Goal: Information Seeking & Learning: Understand process/instructions

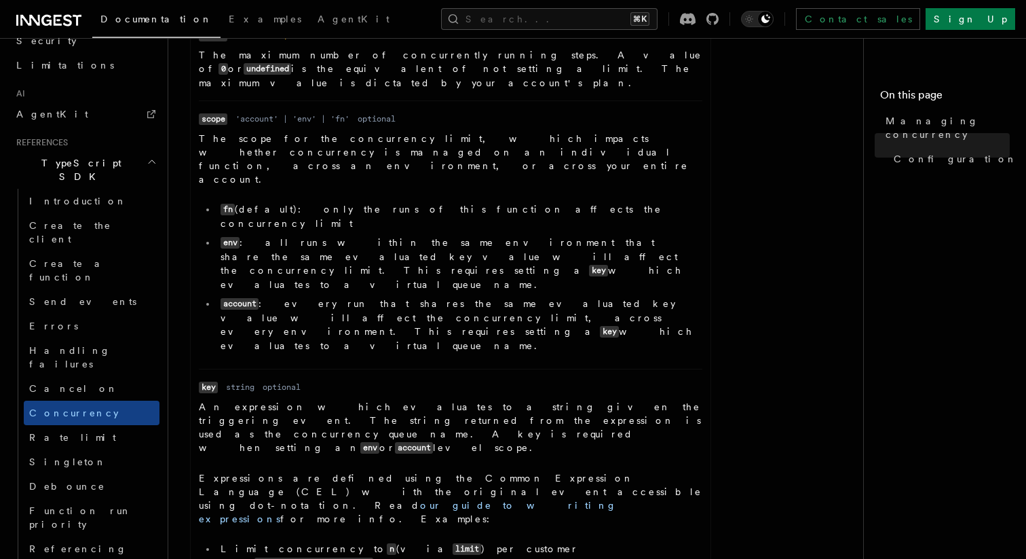
scroll to position [732, 0]
click at [92, 425] on link "Rate limit" at bounding box center [92, 437] width 136 height 24
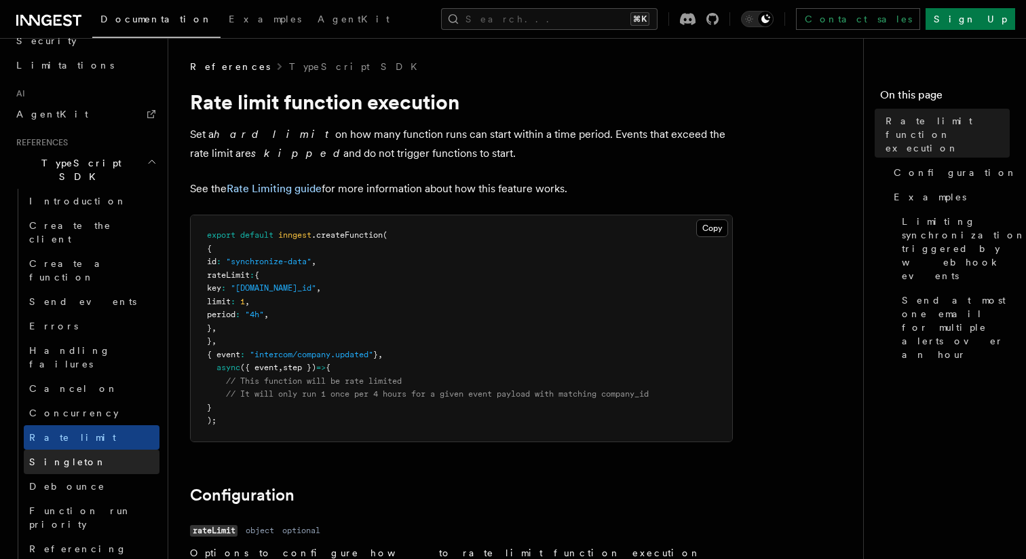
click at [92, 449] on link "Singleton" at bounding box center [92, 461] width 136 height 24
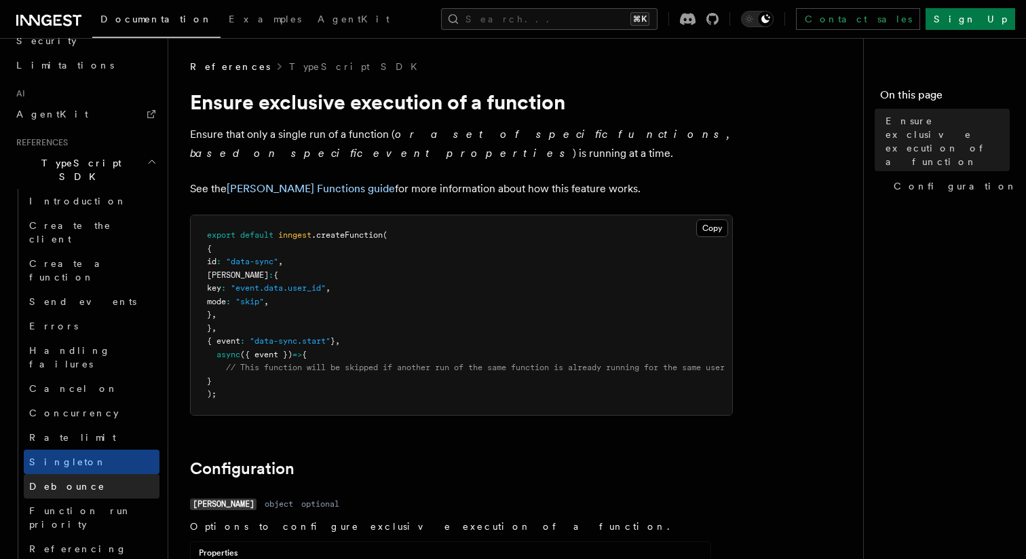
click at [69, 474] on link "Debounce" at bounding box center [92, 486] width 136 height 24
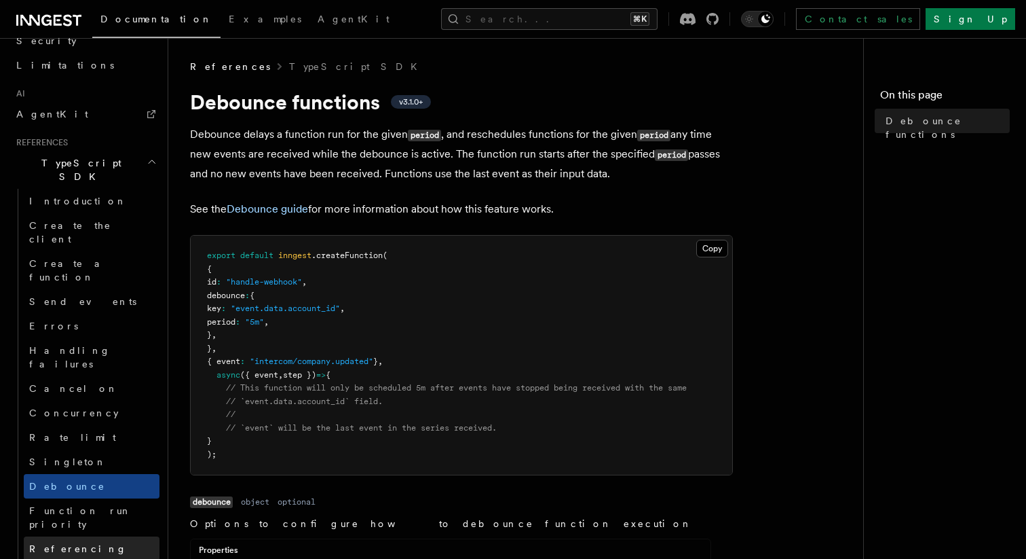
scroll to position [967, 0]
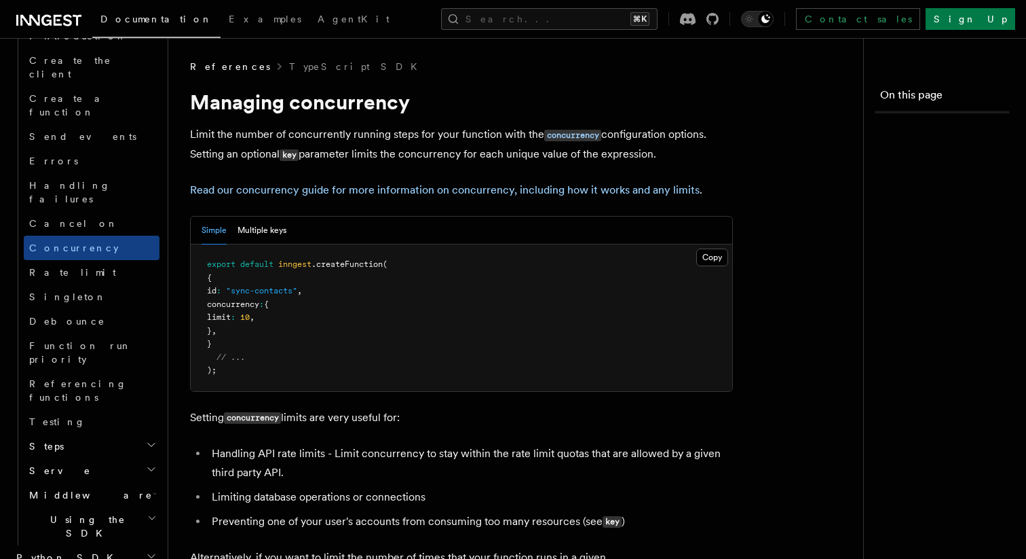
scroll to position [732, 0]
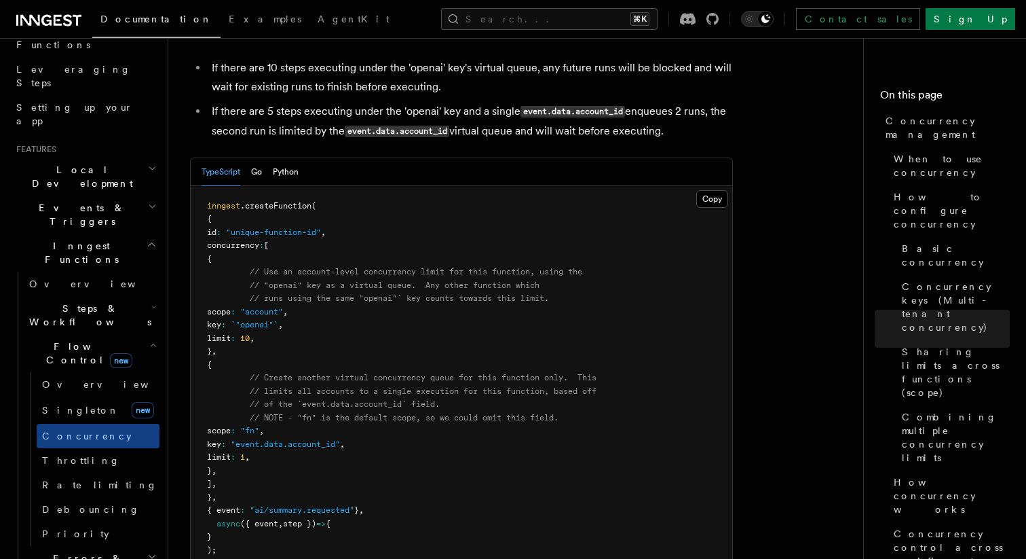
scroll to position [2515, 0]
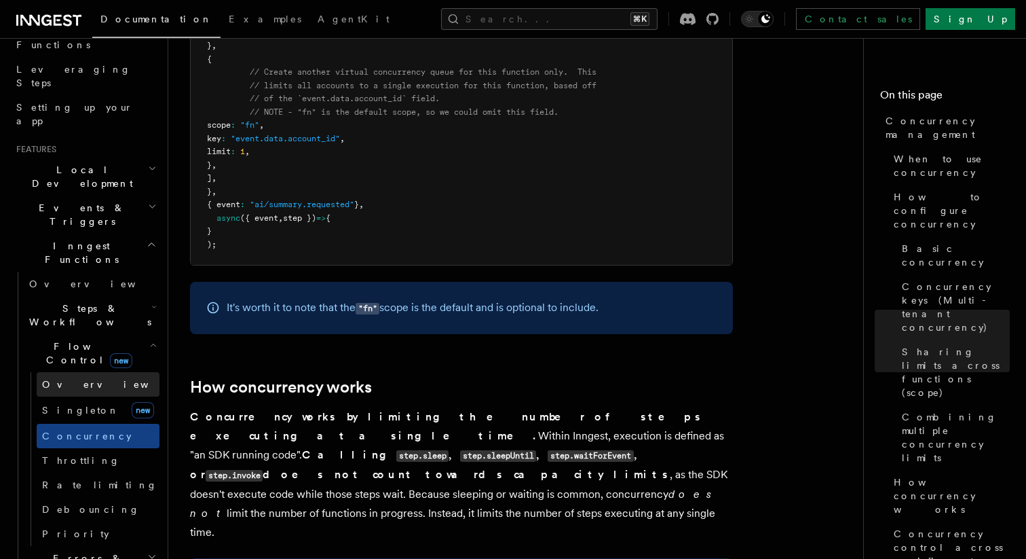
click at [85, 372] on link "Overview" at bounding box center [98, 384] width 123 height 24
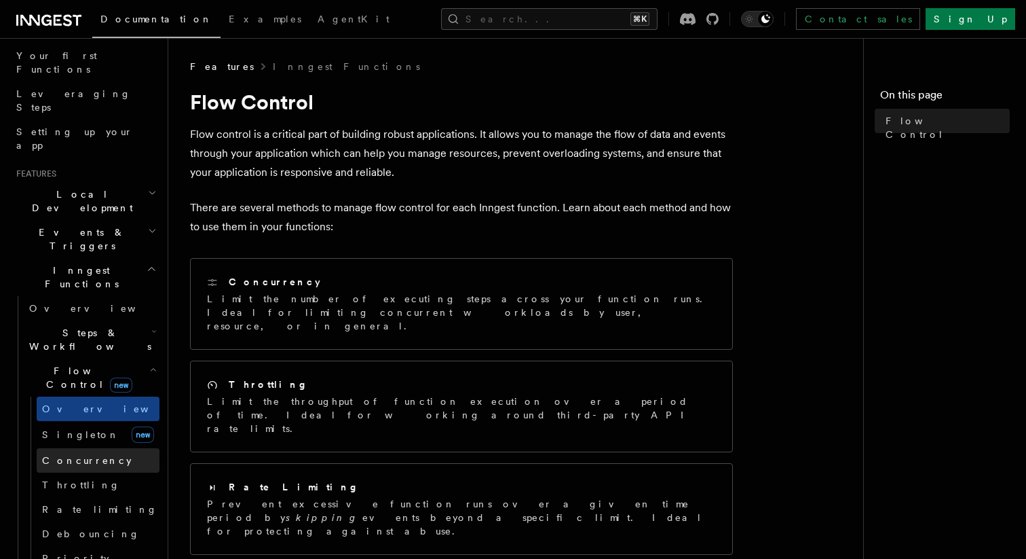
scroll to position [193, 0]
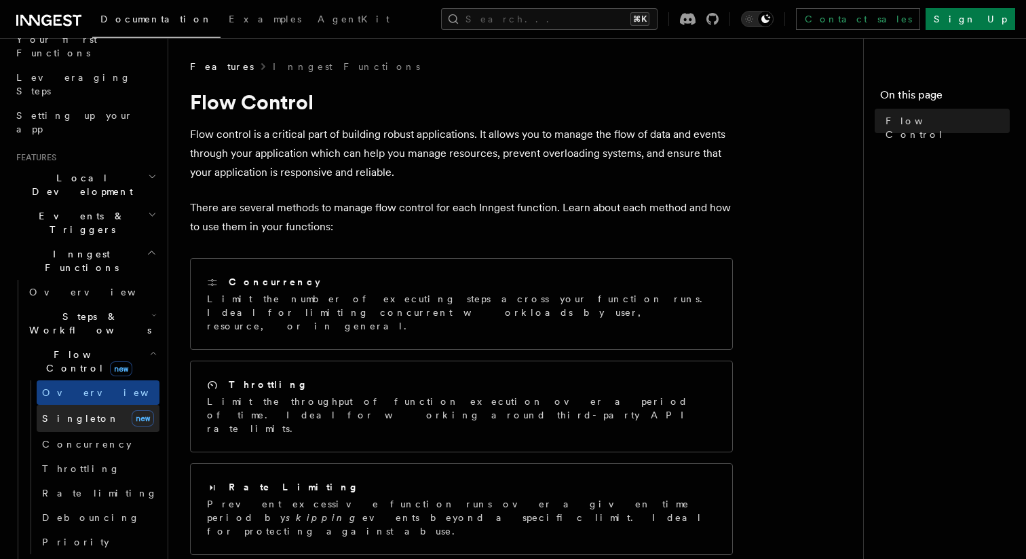
click at [74, 413] on span "Singleton" at bounding box center [80, 418] width 77 height 11
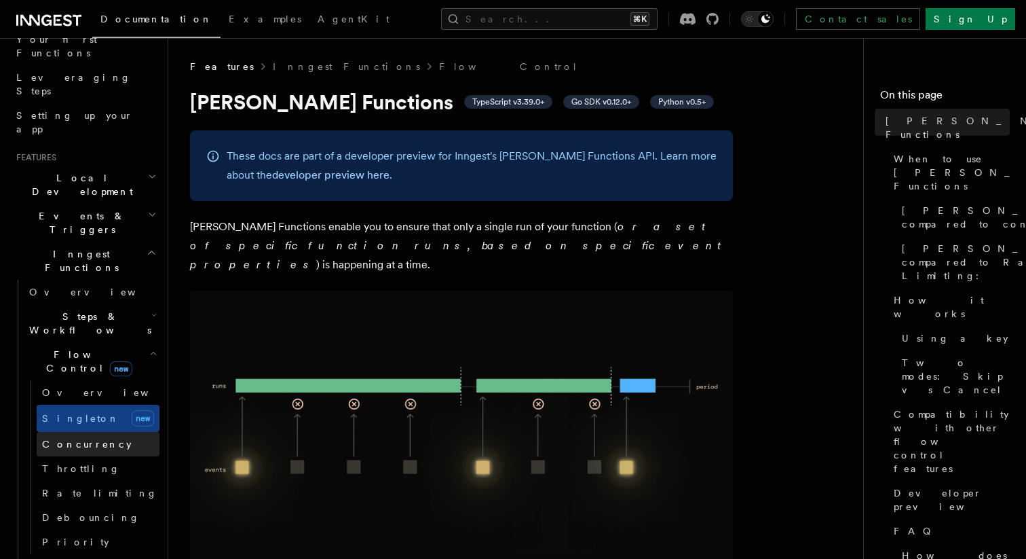
click at [103, 432] on link "Concurrency" at bounding box center [98, 444] width 123 height 24
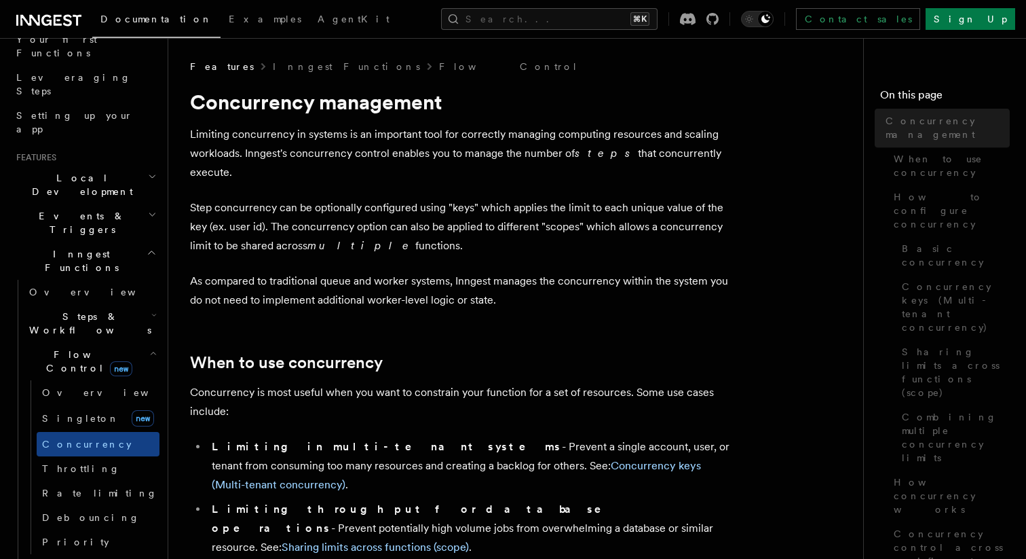
click at [101, 481] on link "Rate limiting" at bounding box center [98, 493] width 123 height 24
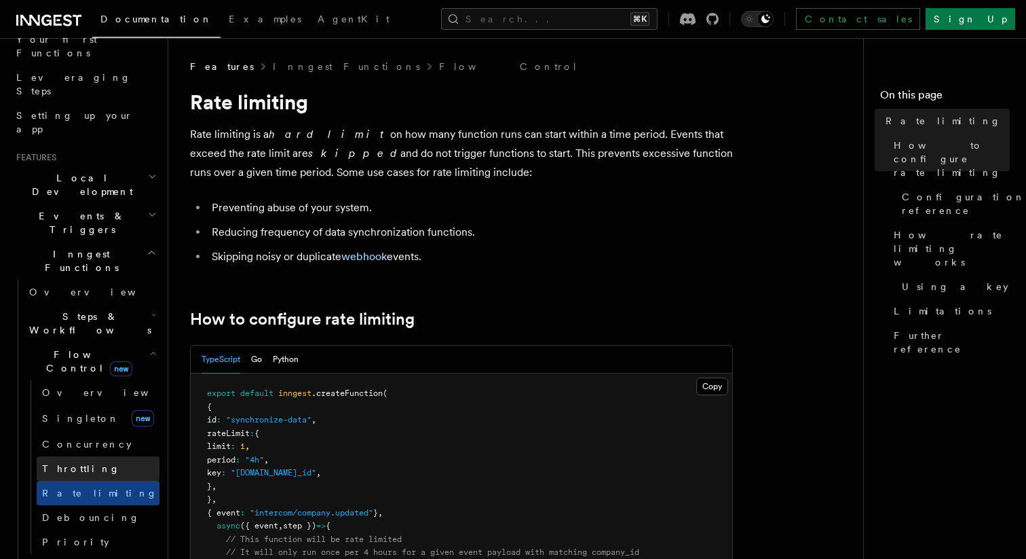
click at [87, 456] on link "Throttling" at bounding box center [98, 468] width 123 height 24
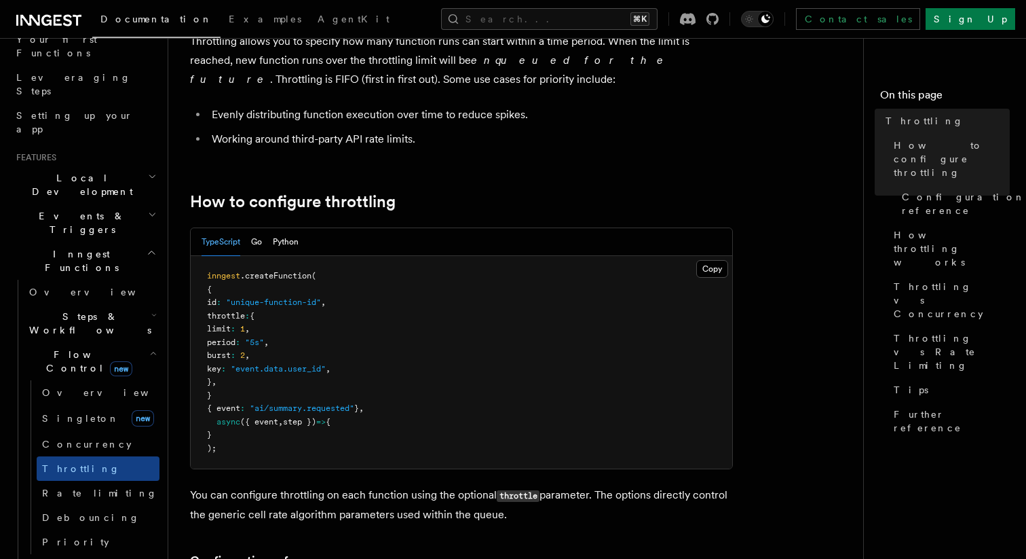
scroll to position [30, 0]
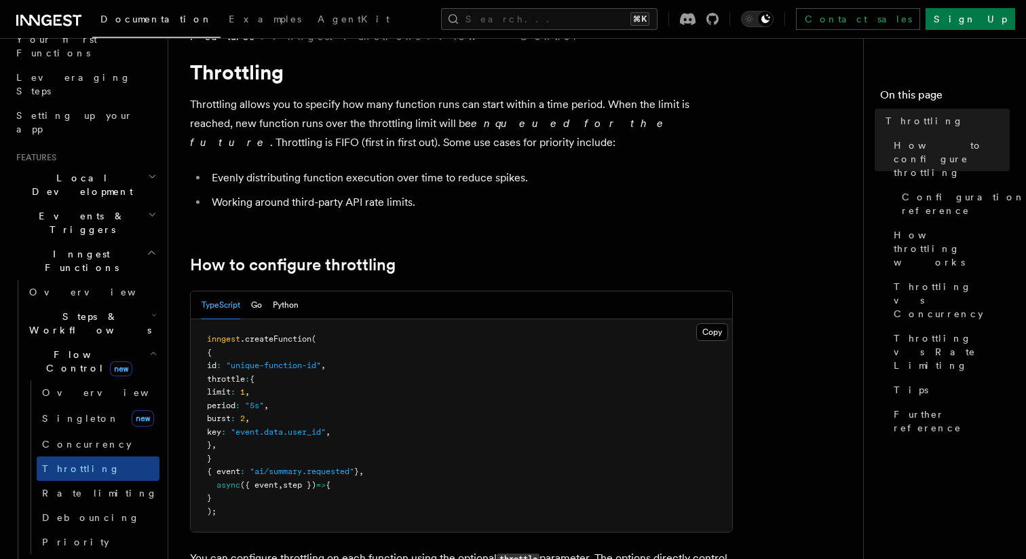
drag, startPoint x: 278, startPoint y: 460, endPoint x: 232, endPoint y: 376, distance: 96.3
click at [232, 376] on pre "inngest .createFunction ( { id : "unique-function-id" , throttle : { limit : 1 …" at bounding box center [462, 425] width 542 height 212
click at [232, 376] on span "throttle" at bounding box center [226, 379] width 38 height 10
drag, startPoint x: 232, startPoint y: 376, endPoint x: 312, endPoint y: 450, distance: 109.6
click at [312, 450] on pre "inngest .createFunction ( { id : "unique-function-id" , throttle : { limit : 1 …" at bounding box center [462, 425] width 542 height 212
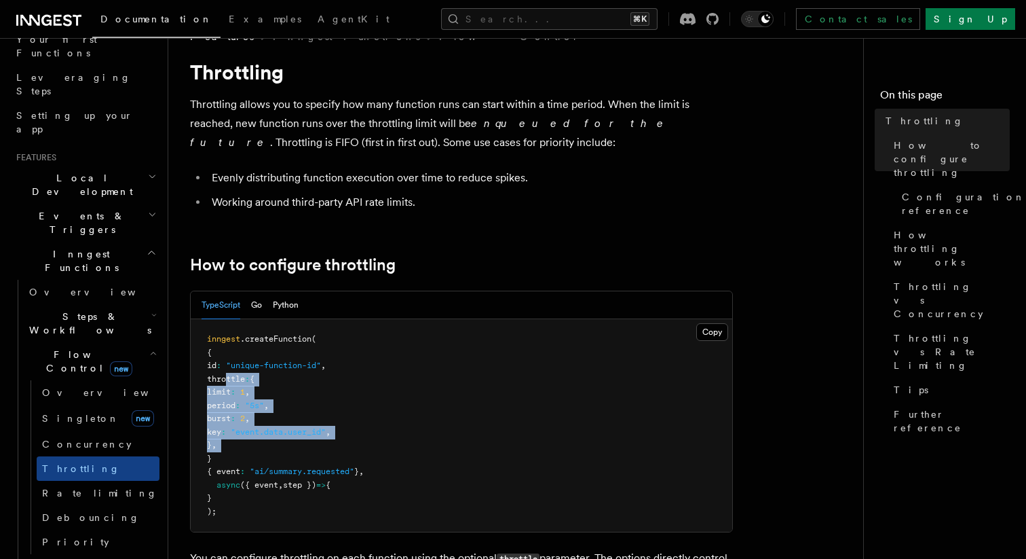
click at [312, 450] on pre "inngest .createFunction ( { id : "unique-function-id" , throttle : { limit : 1 …" at bounding box center [462, 425] width 542 height 212
drag, startPoint x: 312, startPoint y: 450, endPoint x: 230, endPoint y: 372, distance: 113.3
click at [230, 372] on pre "inngest .createFunction ( { id : "unique-function-id" , throttle : { limit : 1 …" at bounding box center [462, 425] width 542 height 212
drag, startPoint x: 230, startPoint y: 372, endPoint x: 307, endPoint y: 447, distance: 107.1
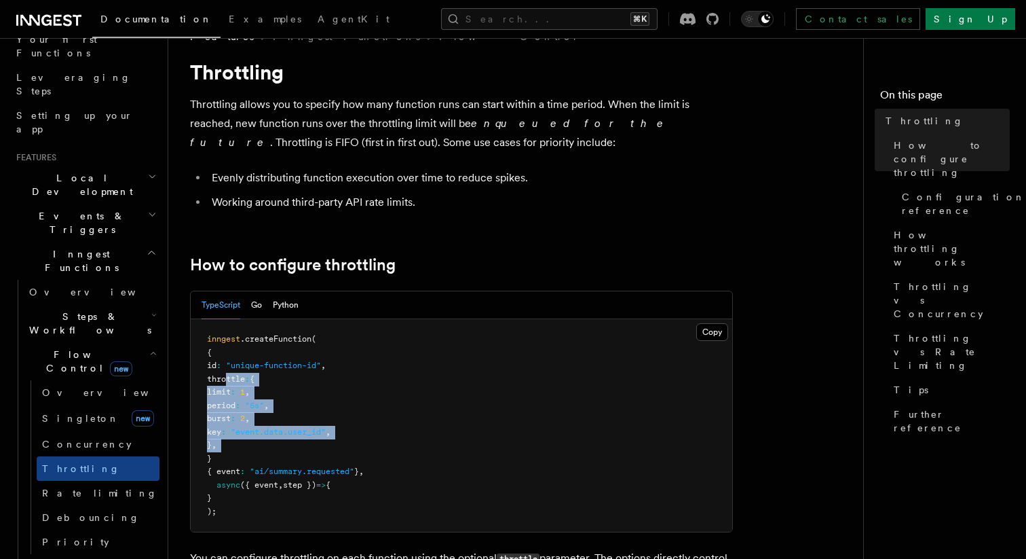
click at [307, 447] on pre "inngest .createFunction ( { id : "unique-function-id" , throttle : { limit : 1 …" at bounding box center [462, 425] width 542 height 212
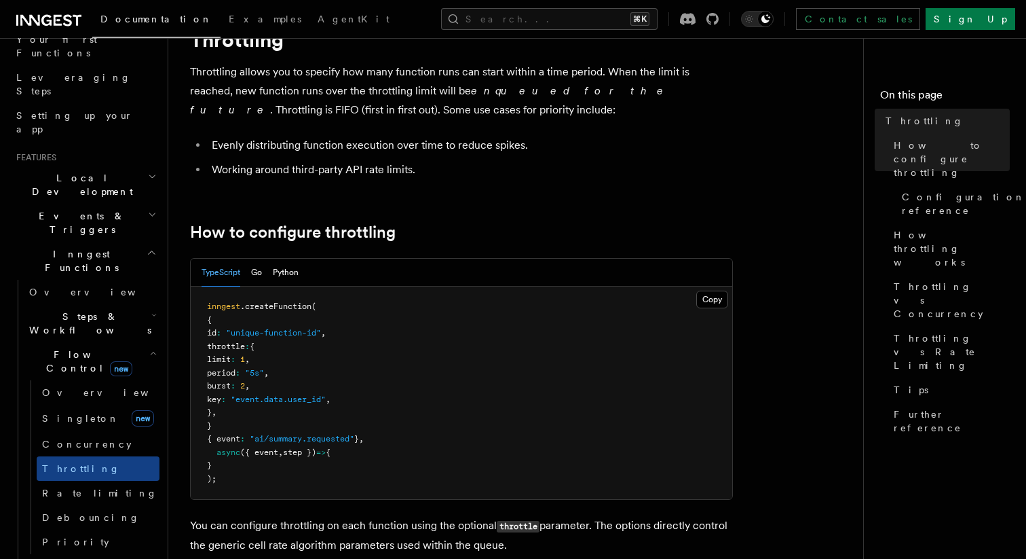
scroll to position [73, 0]
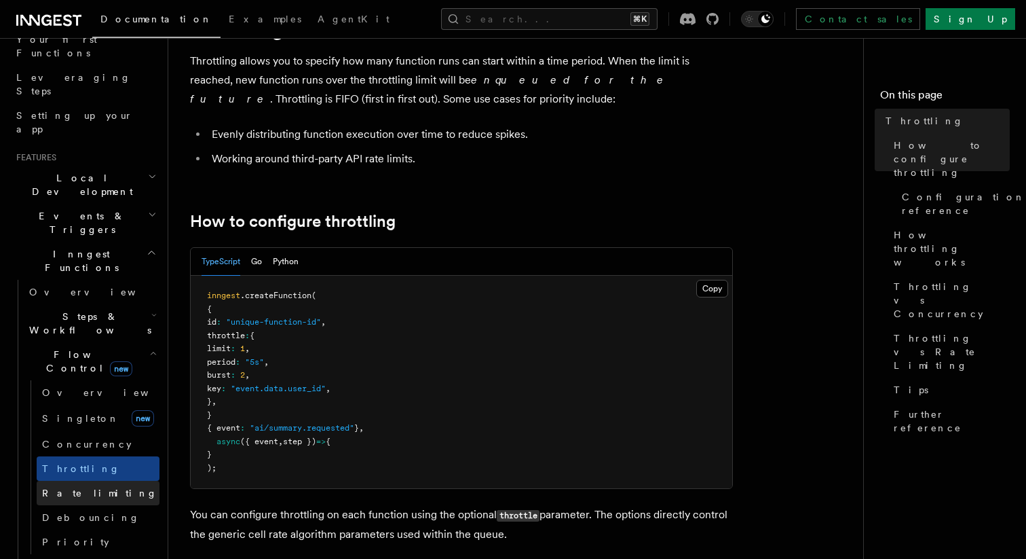
click at [75, 487] on span "Rate limiting" at bounding box center [99, 492] width 115 height 11
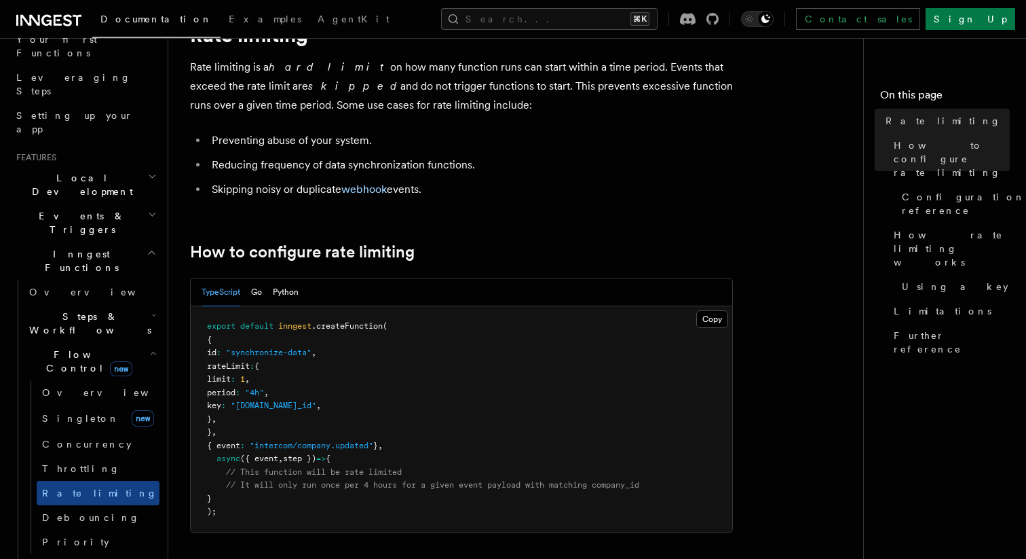
scroll to position [77, 0]
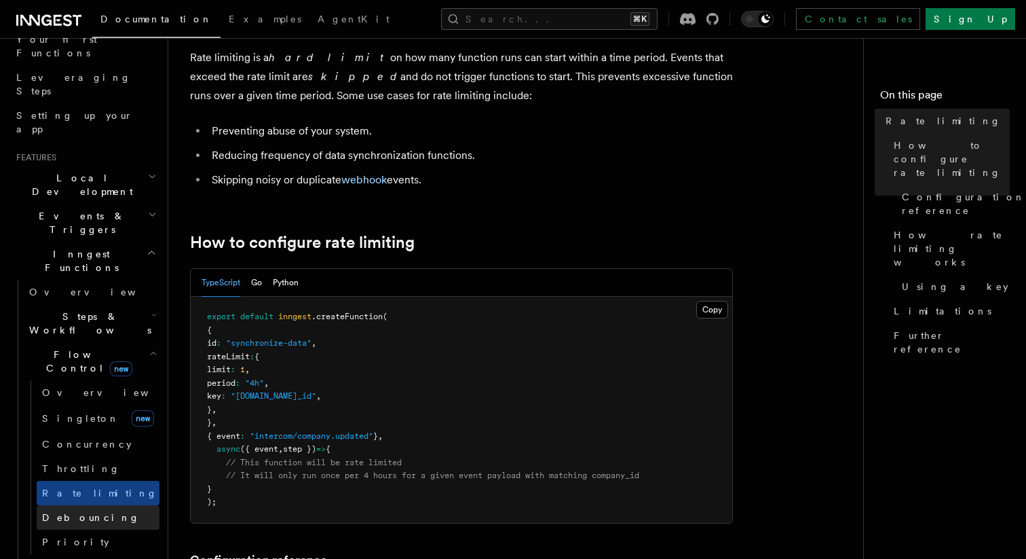
click at [94, 512] on span "Debouncing" at bounding box center [91, 517] width 98 height 11
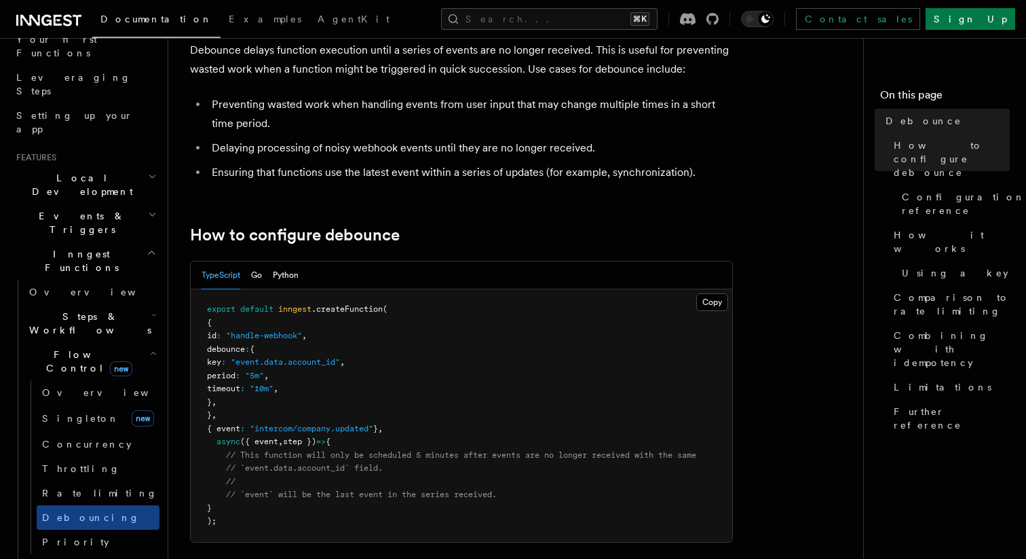
scroll to position [44, 0]
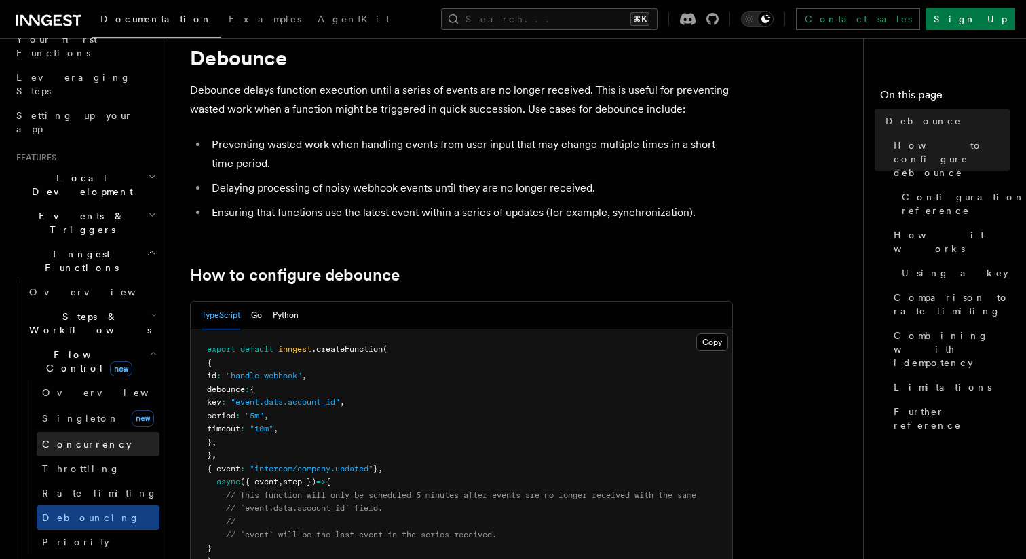
click at [96, 432] on link "Concurrency" at bounding box center [98, 444] width 123 height 24
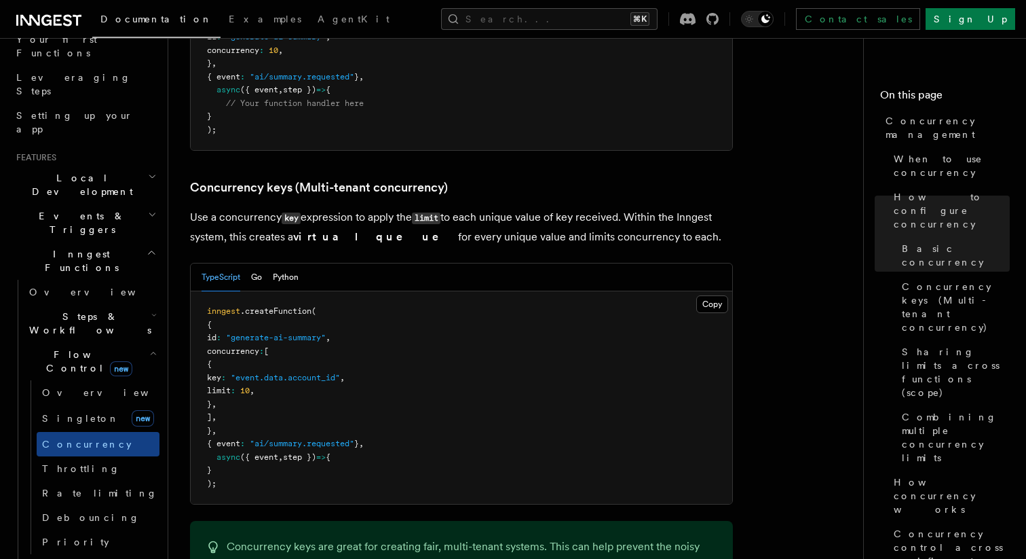
scroll to position [1121, 0]
click at [81, 463] on span "Throttling" at bounding box center [81, 468] width 78 height 11
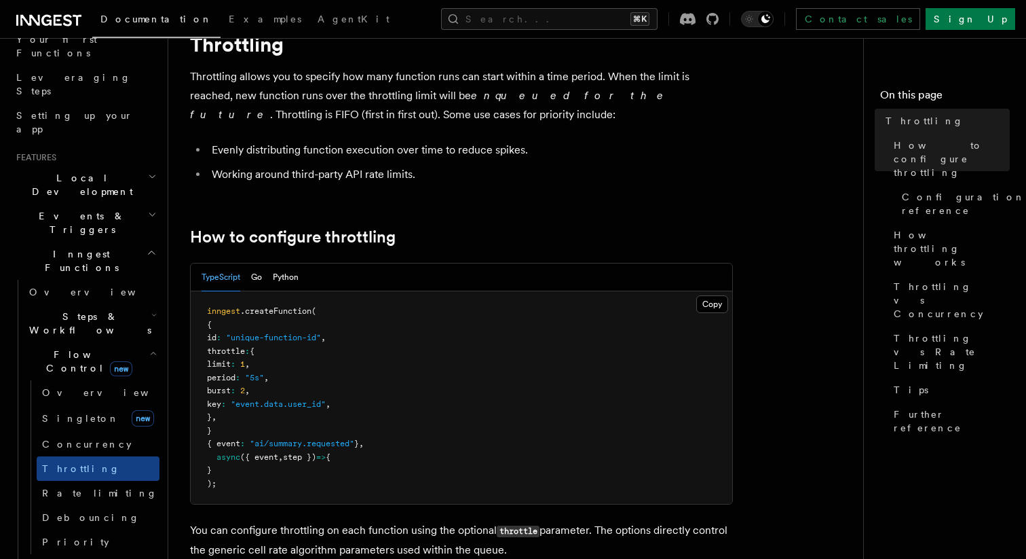
scroll to position [57, 0]
drag, startPoint x: 352, startPoint y: 430, endPoint x: 224, endPoint y: 331, distance: 161.7
click at [225, 331] on pre "inngest .createFunction ( { id : "unique-function-id" , throttle : { limit : 1 …" at bounding box center [462, 398] width 542 height 212
click at [224, 331] on pre "inngest .createFunction ( { id : "unique-function-id" , throttle : { limit : 1 …" at bounding box center [462, 398] width 542 height 212
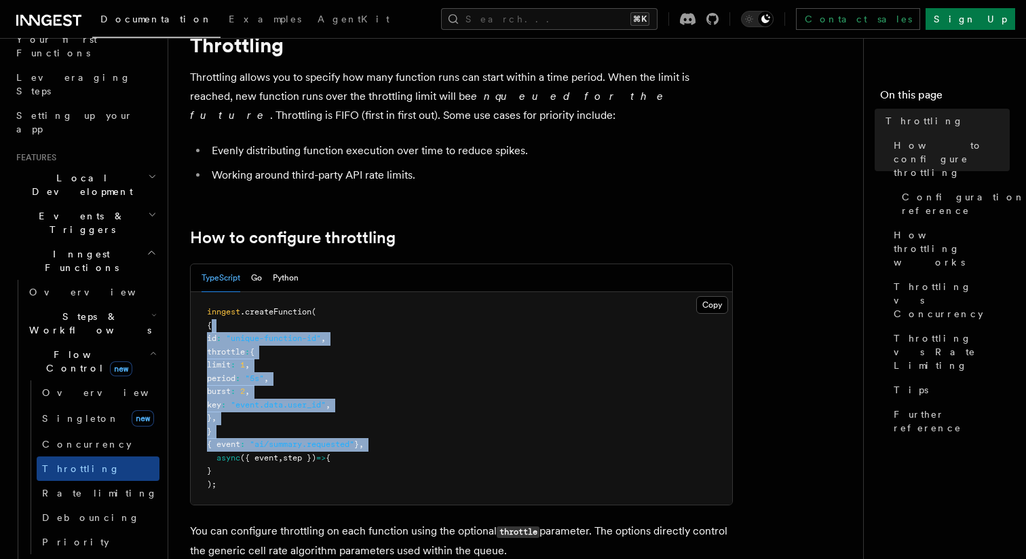
drag, startPoint x: 224, startPoint y: 331, endPoint x: 413, endPoint y: 441, distance: 218.1
click at [413, 441] on pre "inngest .createFunction ( { id : "unique-function-id" , throttle : { limit : 1 …" at bounding box center [462, 398] width 542 height 212
click at [412, 441] on pre "inngest .createFunction ( { id : "unique-function-id" , throttle : { limit : 1 …" at bounding box center [462, 398] width 542 height 212
drag, startPoint x: 412, startPoint y: 441, endPoint x: 212, endPoint y: 345, distance: 222.0
click at [212, 345] on pre "inngest .createFunction ( { id : "unique-function-id" , throttle : { limit : 1 …" at bounding box center [462, 398] width 542 height 212
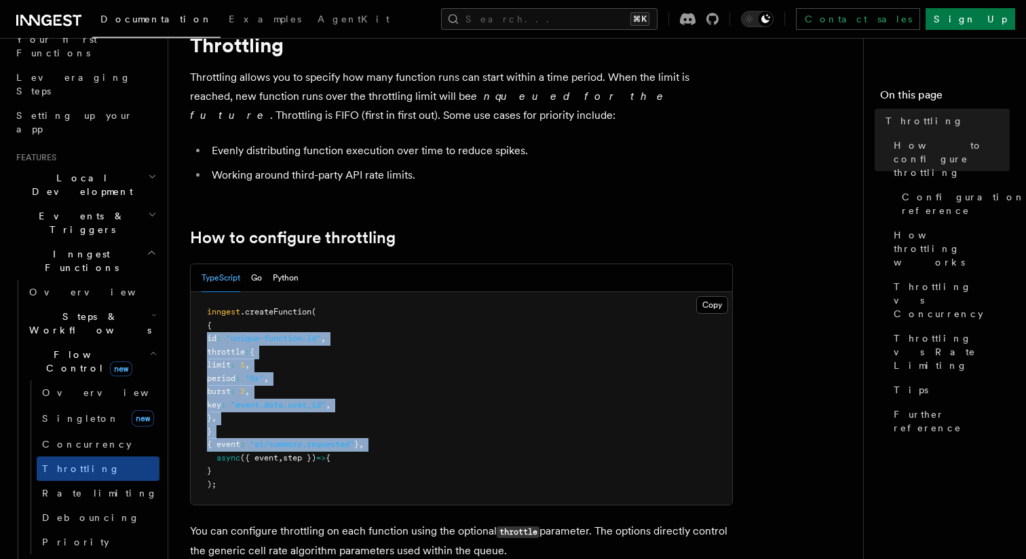
click at [212, 345] on pre "inngest .createFunction ( { id : "unique-function-id" , throttle : { limit : 1 …" at bounding box center [462, 398] width 542 height 212
drag, startPoint x: 212, startPoint y: 345, endPoint x: 456, endPoint y: 436, distance: 260.1
click at [456, 436] on pre "inngest .createFunction ( { id : "unique-function-id" , throttle : { limit : 1 …" at bounding box center [462, 398] width 542 height 212
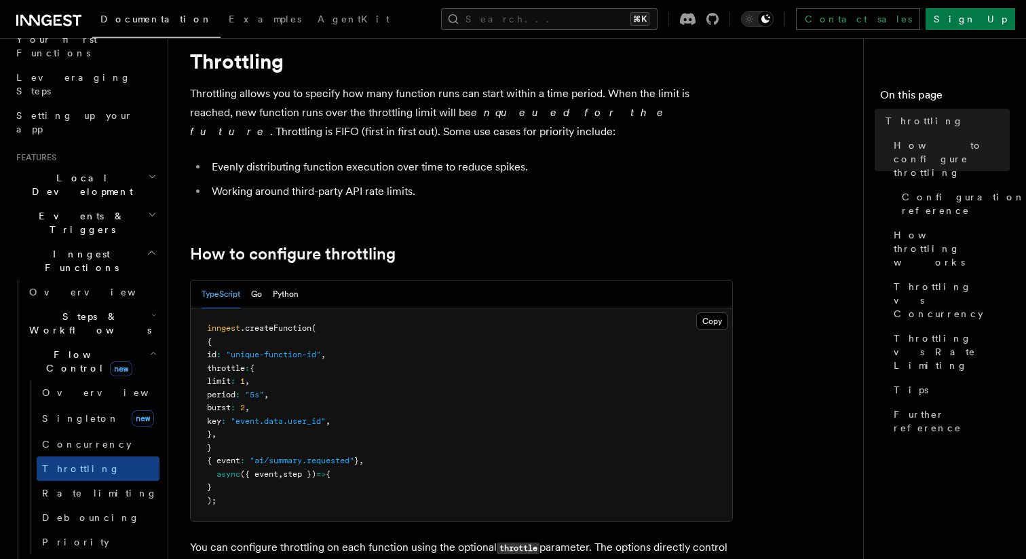
scroll to position [58, 0]
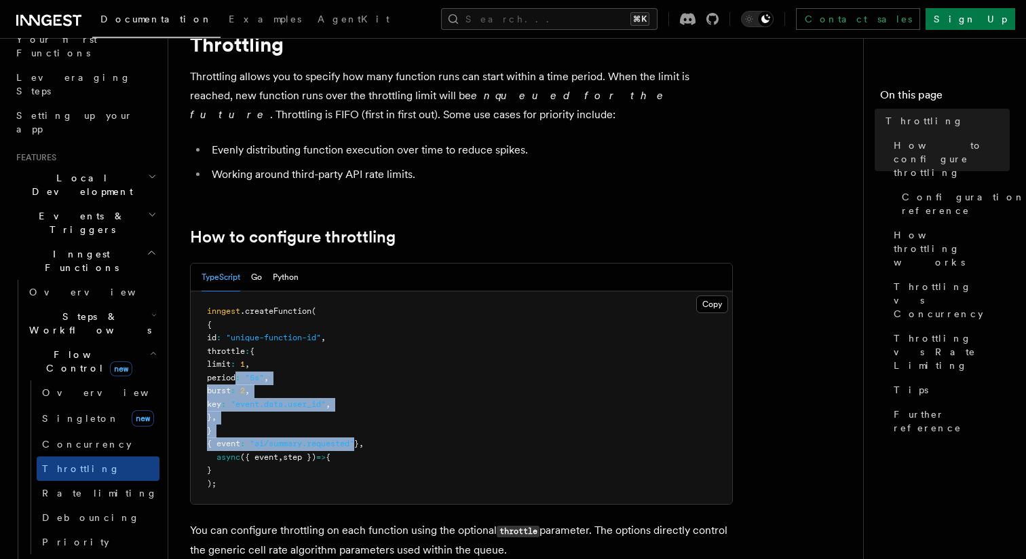
drag, startPoint x: 367, startPoint y: 441, endPoint x: 266, endPoint y: 372, distance: 122.0
click at [266, 372] on pre "inngest .createFunction ( { id : "unique-function-id" , throttle : { limit : 1 …" at bounding box center [462, 397] width 542 height 212
drag, startPoint x: 266, startPoint y: 372, endPoint x: 344, endPoint y: 413, distance: 87.8
click at [344, 413] on pre "inngest .createFunction ( { id : "unique-function-id" , throttle : { limit : 1 …" at bounding box center [462, 397] width 542 height 212
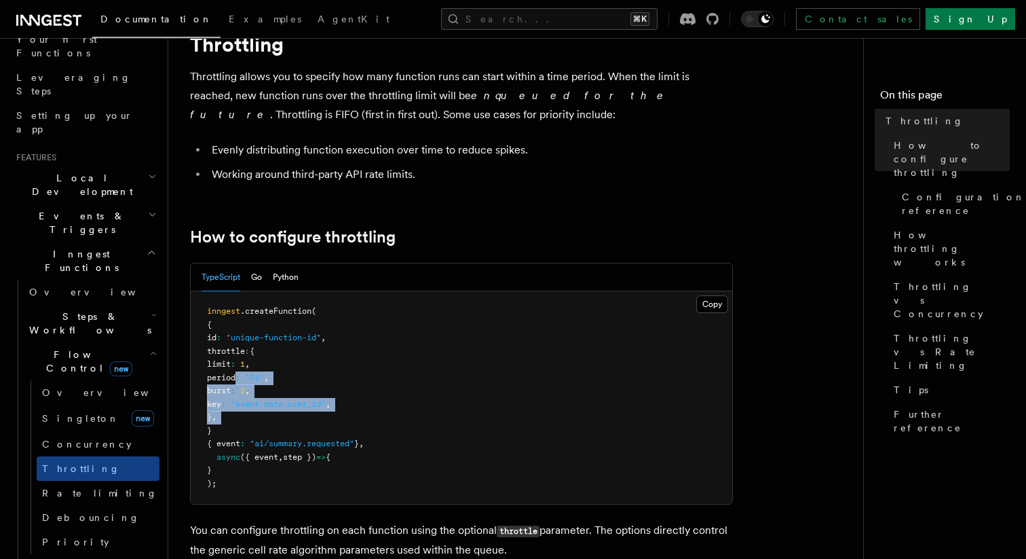
click at [344, 413] on pre "inngest .createFunction ( { id : "unique-function-id" , throttle : { limit : 1 …" at bounding box center [462, 397] width 542 height 212
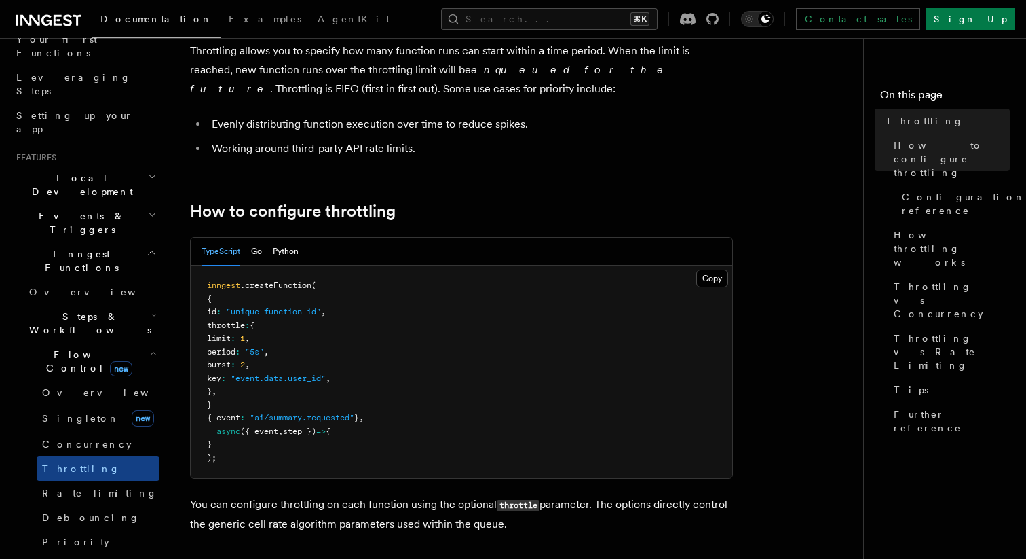
scroll to position [0, 0]
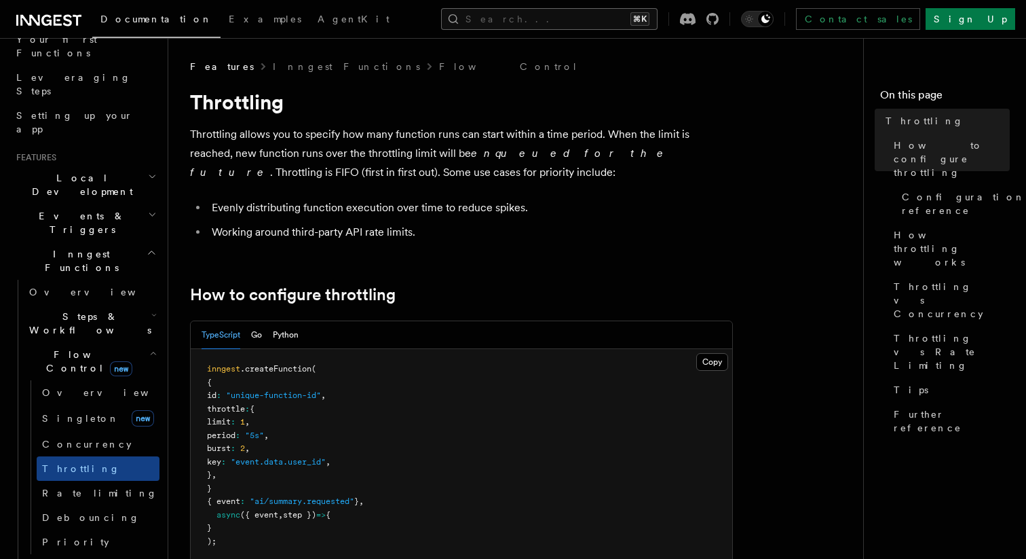
click at [613, 20] on button "Search... ⌘K" at bounding box center [549, 19] width 217 height 22
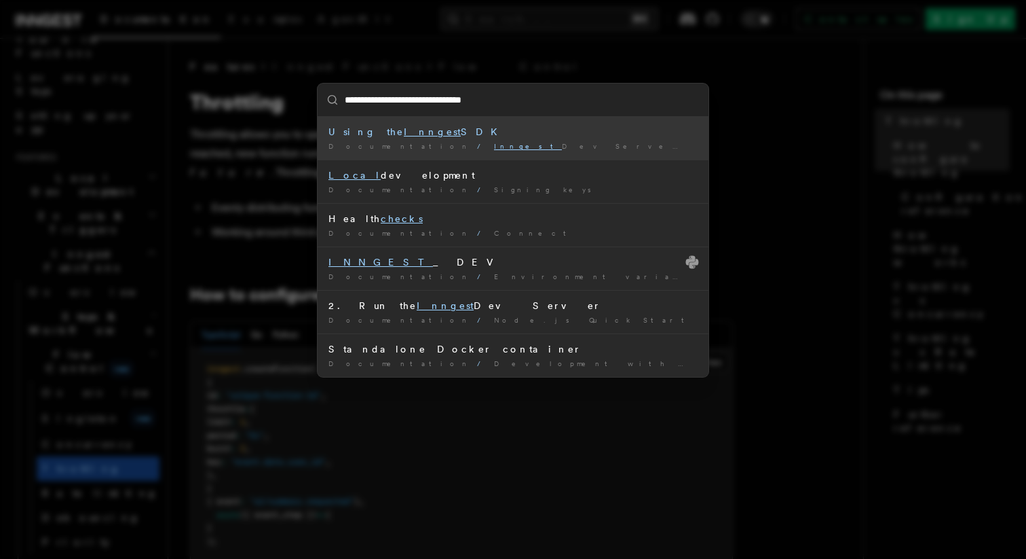
type input "**********"
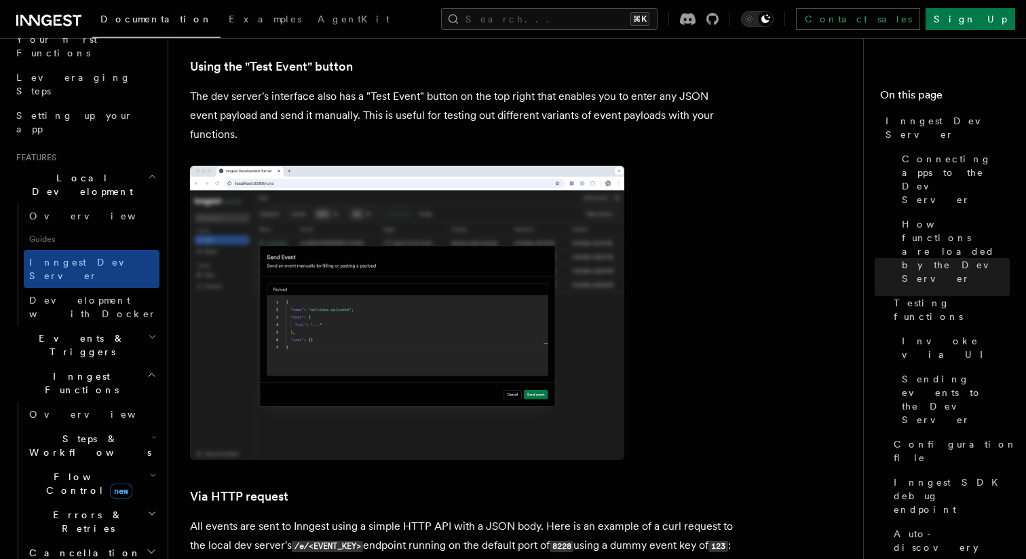
scroll to position [2464, 0]
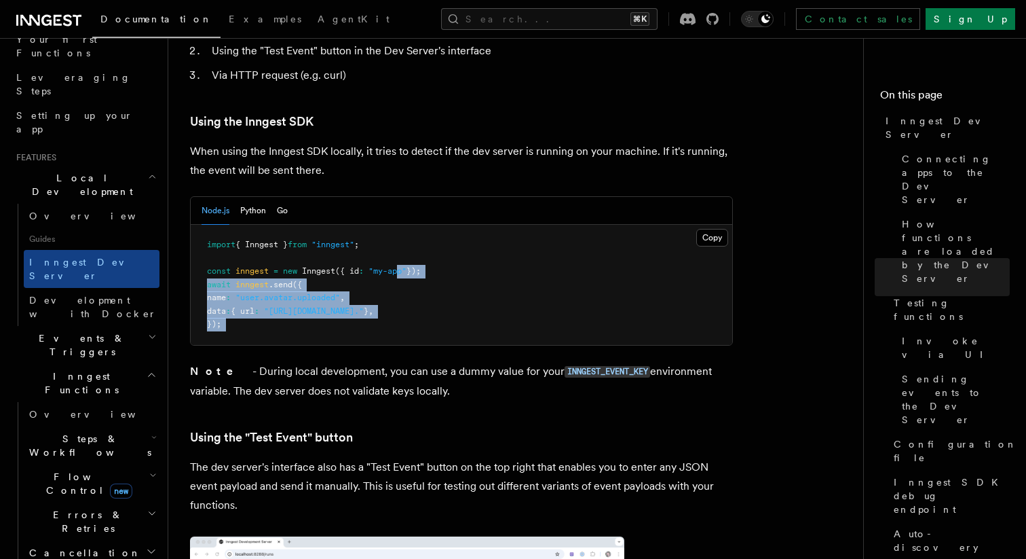
drag, startPoint x: 471, startPoint y: 312, endPoint x: 400, endPoint y: 232, distance: 107.7
click at [400, 232] on article "Features Local Development Inngest Dev Server The Inngest dev server is an open…" at bounding box center [521, 147] width 663 height 5102
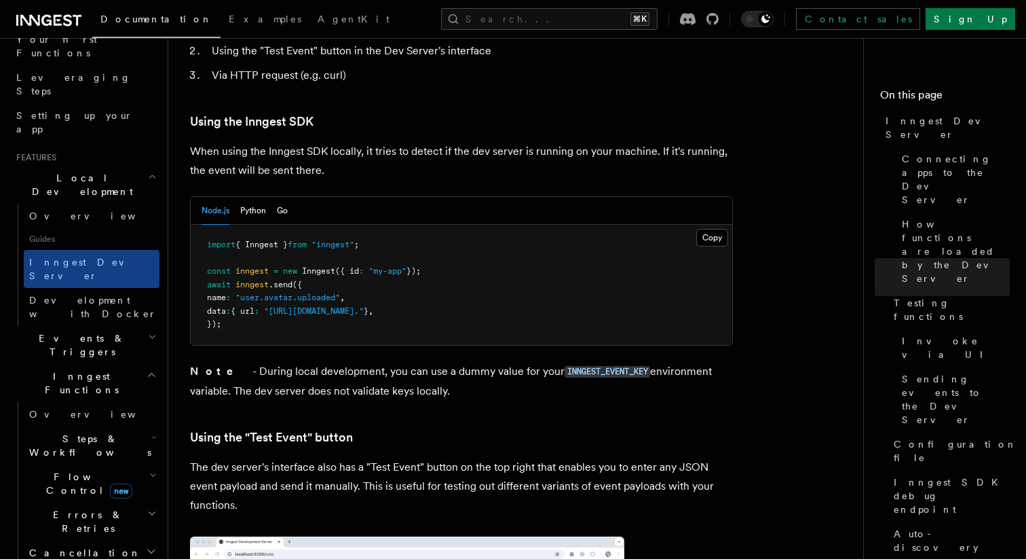
click at [400, 266] on span ""my-app"" at bounding box center [388, 271] width 38 height 10
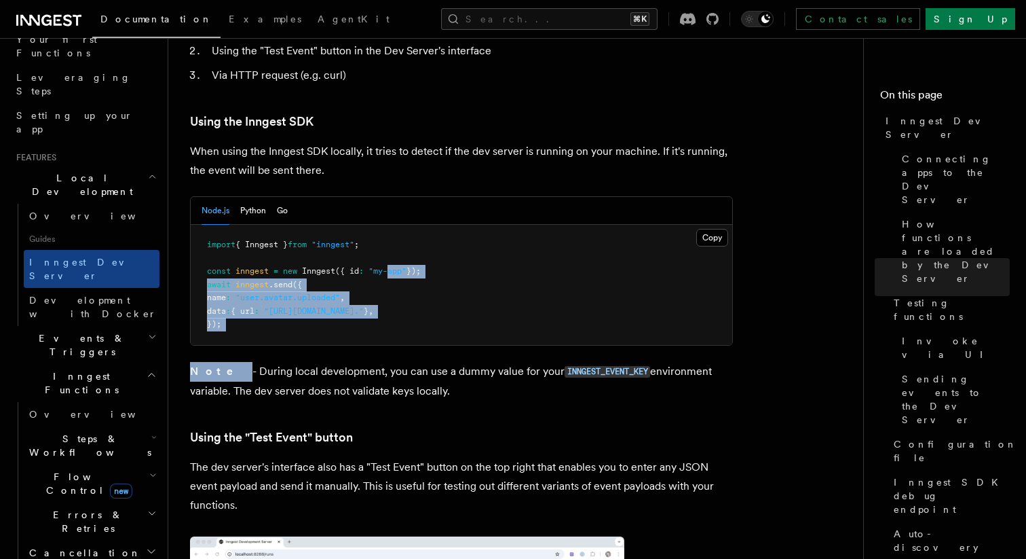
drag, startPoint x: 400, startPoint y: 232, endPoint x: 543, endPoint y: 318, distance: 167.5
click at [543, 318] on article "Features Local Development Inngest Dev Server The Inngest dev server is an open…" at bounding box center [521, 147] width 663 height 5102
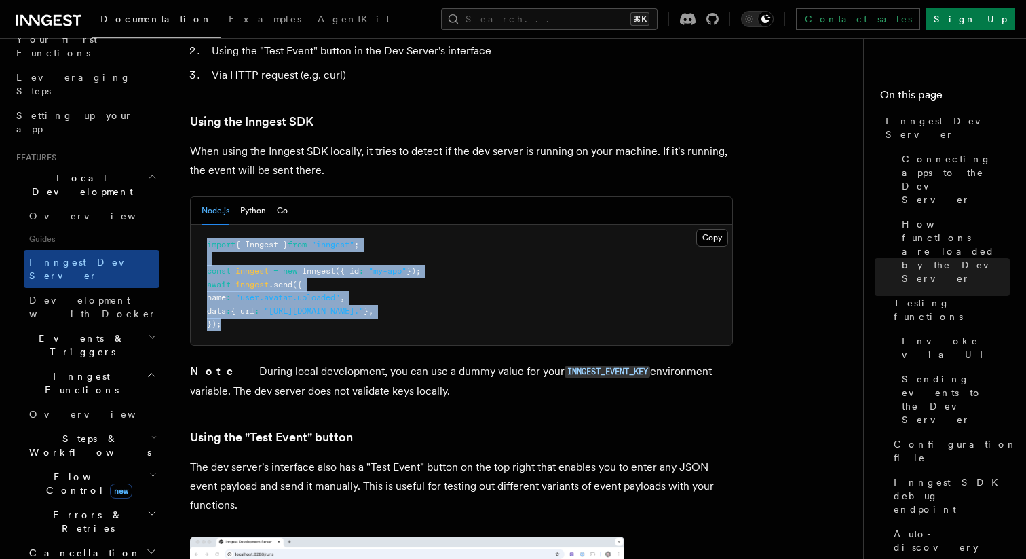
drag, startPoint x: 509, startPoint y: 292, endPoint x: 360, endPoint y: 191, distance: 179.8
click at [360, 225] on pre "import { Inngest } from "inngest" ; const inngest = new Inngest ({ id : "my-app…" at bounding box center [462, 285] width 542 height 120
drag, startPoint x: 360, startPoint y: 191, endPoint x: 589, endPoint y: 314, distance: 259.1
click at [591, 314] on article "Features Local Development Inngest Dev Server The Inngest dev server is an open…" at bounding box center [521, 147] width 663 height 5102
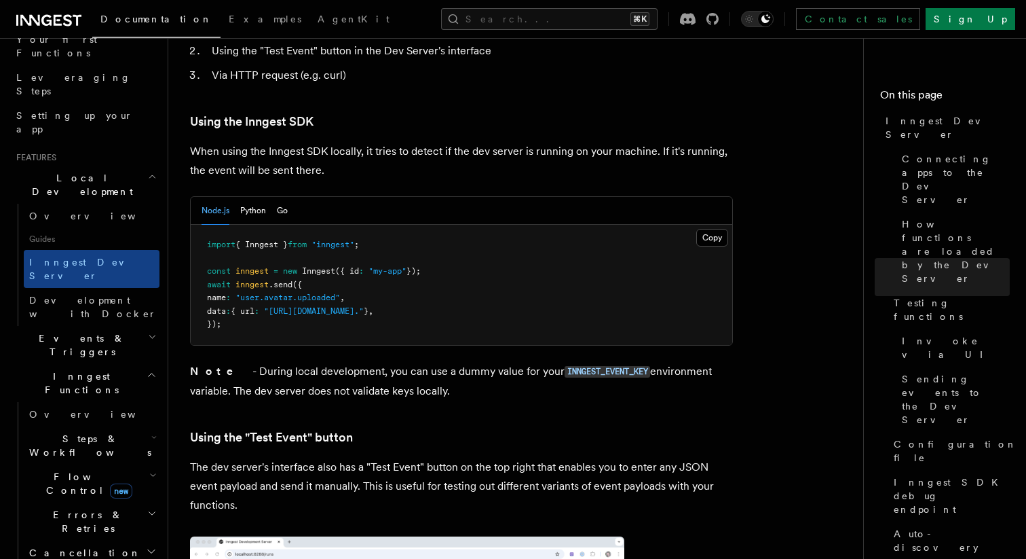
click at [441, 362] on p "Note - During local development, you can use a dummy value for your INNGEST_EVE…" at bounding box center [461, 381] width 543 height 39
drag, startPoint x: 441, startPoint y: 361, endPoint x: 314, endPoint y: 323, distance: 132.5
click at [314, 323] on article "Features Local Development Inngest Dev Server The Inngest dev server is an open…" at bounding box center [521, 147] width 663 height 5102
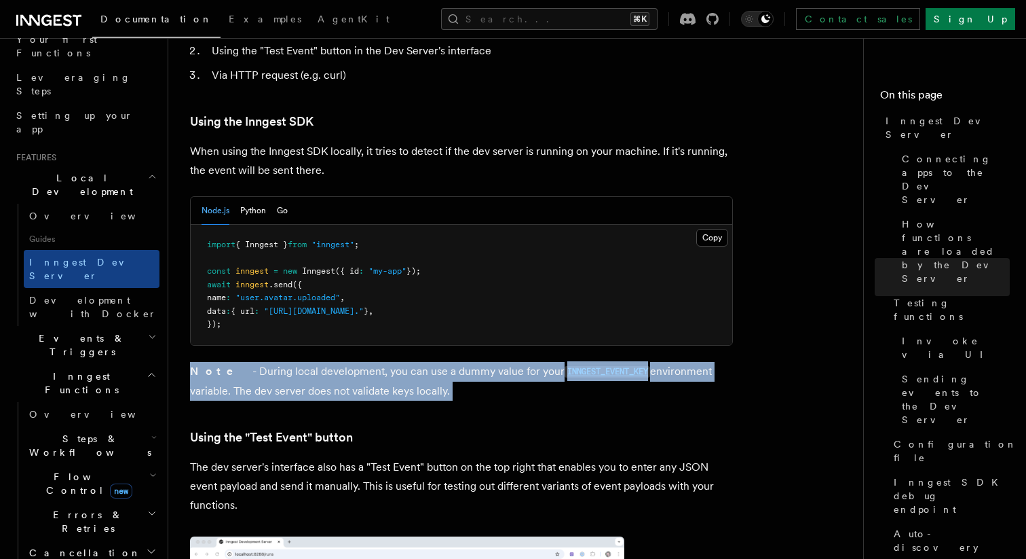
drag, startPoint x: 314, startPoint y: 323, endPoint x: 460, endPoint y: 351, distance: 147.9
click at [460, 351] on article "Features Local Development Inngest Dev Server The Inngest dev server is an open…" at bounding box center [521, 147] width 663 height 5102
click at [460, 362] on p "Note - During local development, you can use a dummy value for your INNGEST_EVE…" at bounding box center [461, 381] width 543 height 39
drag, startPoint x: 460, startPoint y: 351, endPoint x: 284, endPoint y: 325, distance: 177.0
click at [284, 325] on article "Features Local Development Inngest Dev Server The Inngest dev server is an open…" at bounding box center [521, 147] width 663 height 5102
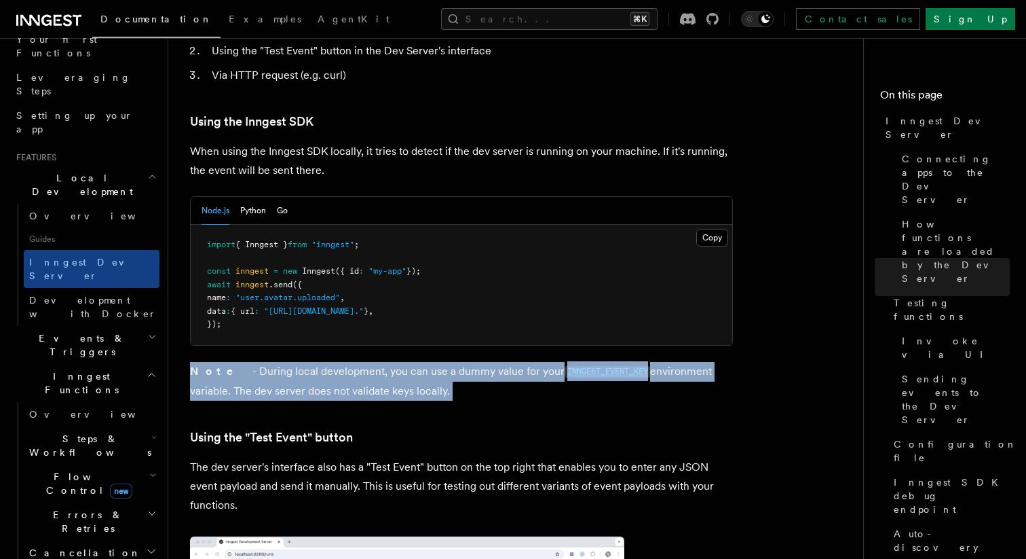
click at [284, 325] on article "Features Local Development Inngest Dev Server The Inngest dev server is an open…" at bounding box center [521, 147] width 663 height 5102
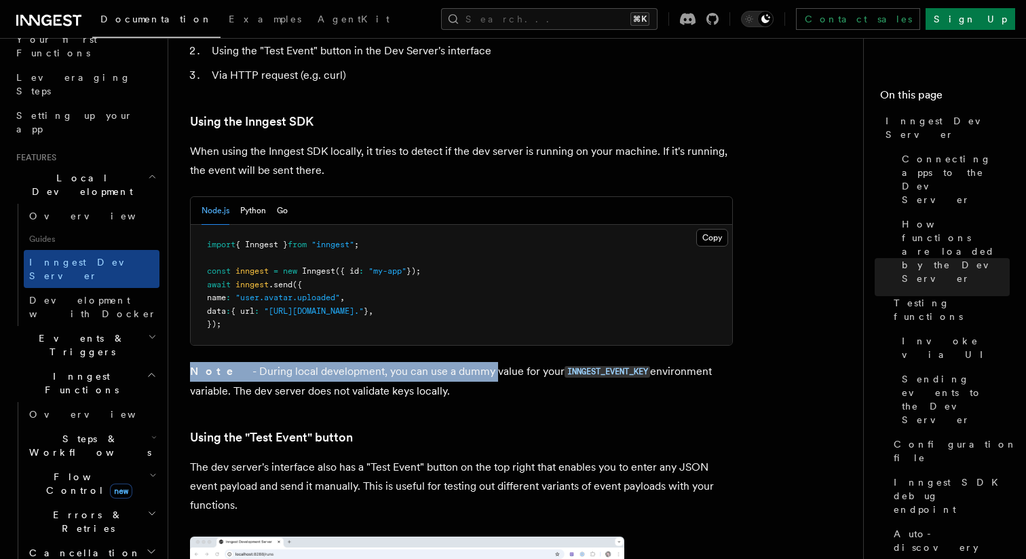
drag, startPoint x: 284, startPoint y: 325, endPoint x: 453, endPoint y: 345, distance: 169.5
click at [453, 345] on article "Features Local Development Inngest Dev Server The Inngest dev server is an open…" at bounding box center [521, 147] width 663 height 5102
click at [453, 362] on p "Note - During local development, you can use a dummy value for your INNGEST_EVE…" at bounding box center [461, 381] width 543 height 39
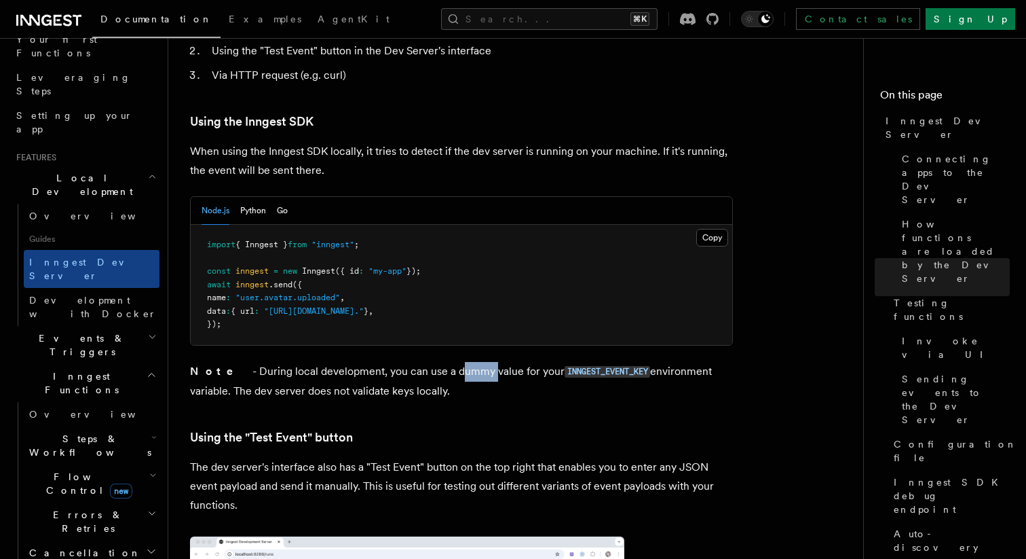
click at [453, 362] on p "Note - During local development, you can use a dummy value for your INNGEST_EVE…" at bounding box center [461, 381] width 543 height 39
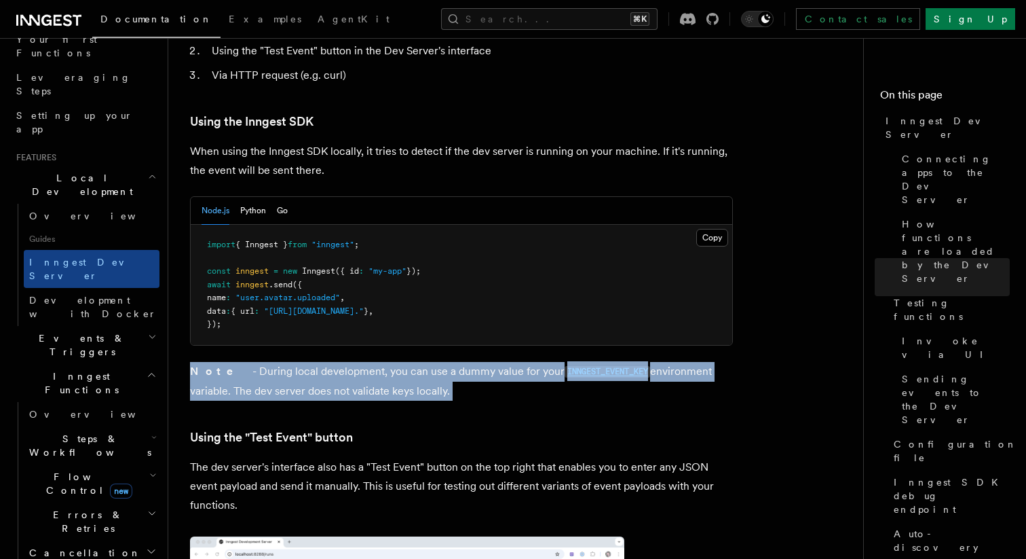
drag, startPoint x: 453, startPoint y: 345, endPoint x: 484, endPoint y: 358, distance: 33.8
click at [484, 362] on p "Note - During local development, you can use a dummy value for your INNGEST_EVE…" at bounding box center [461, 381] width 543 height 39
drag, startPoint x: 484, startPoint y: 358, endPoint x: 348, endPoint y: 333, distance: 138.6
click at [348, 362] on p "Note - During local development, you can use a dummy value for your INNGEST_EVE…" at bounding box center [461, 381] width 543 height 39
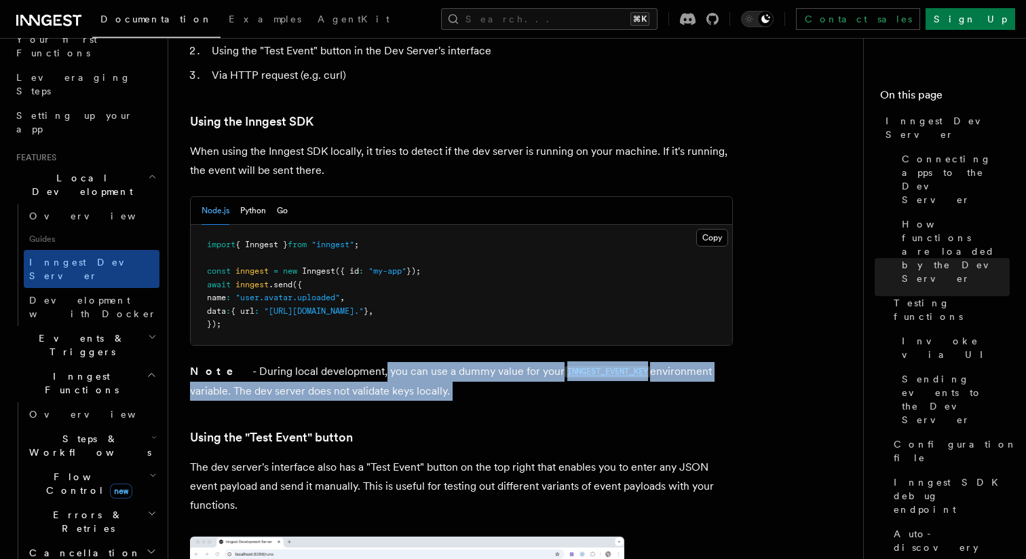
click at [348, 362] on p "Note - During local development, you can use a dummy value for your INNGEST_EVE…" at bounding box center [461, 381] width 543 height 39
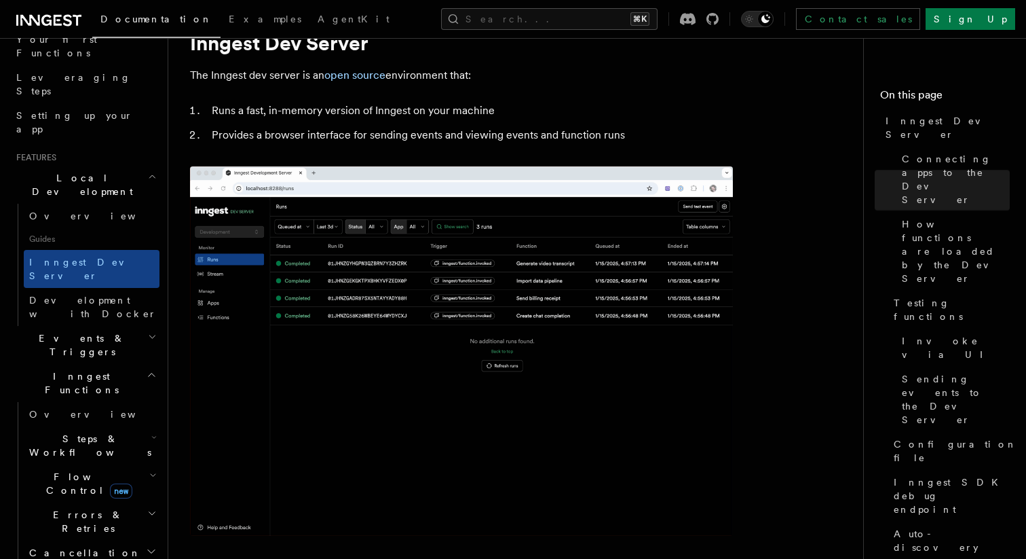
scroll to position [0, 0]
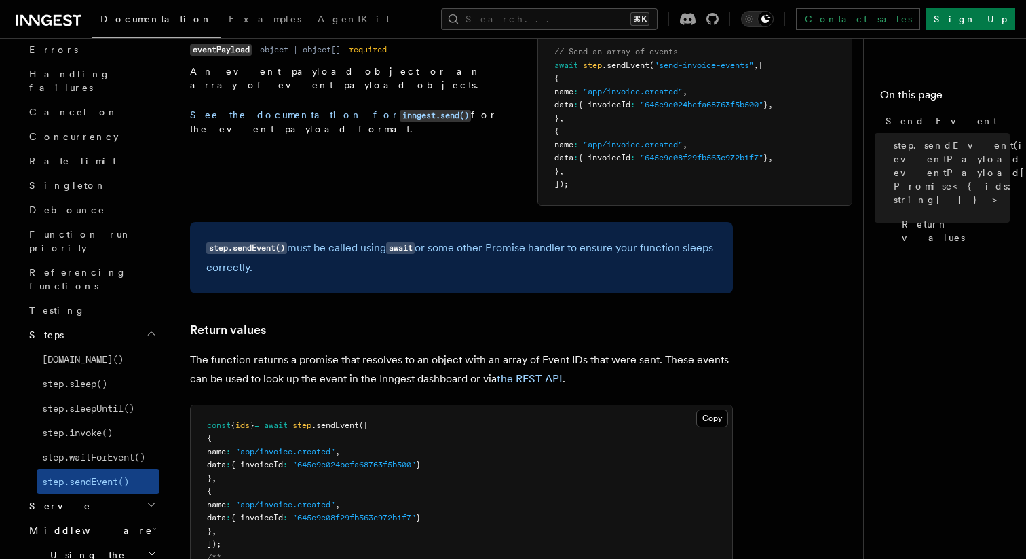
scroll to position [633, 0]
